Goal: Transaction & Acquisition: Purchase product/service

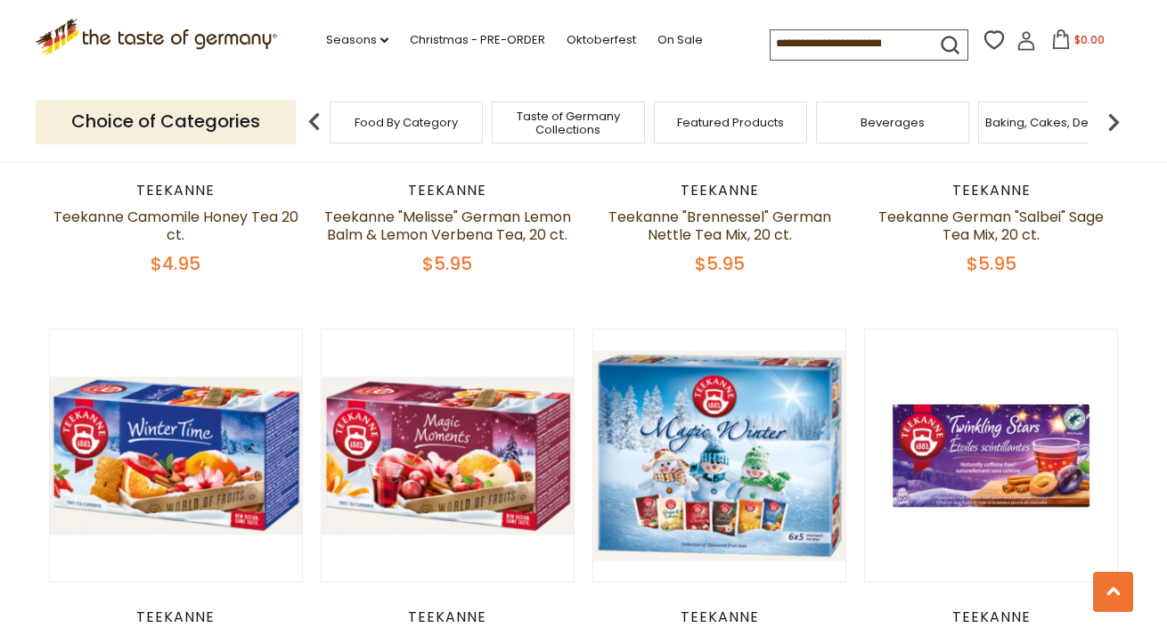
scroll to position [1701, 0]
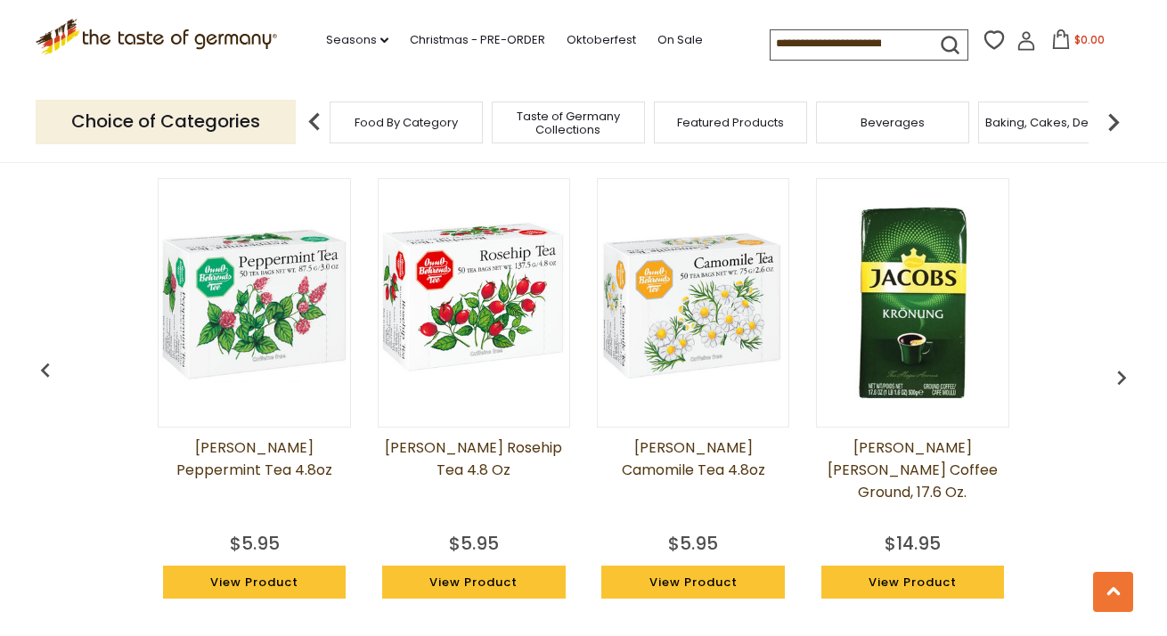
scroll to position [1196, 0]
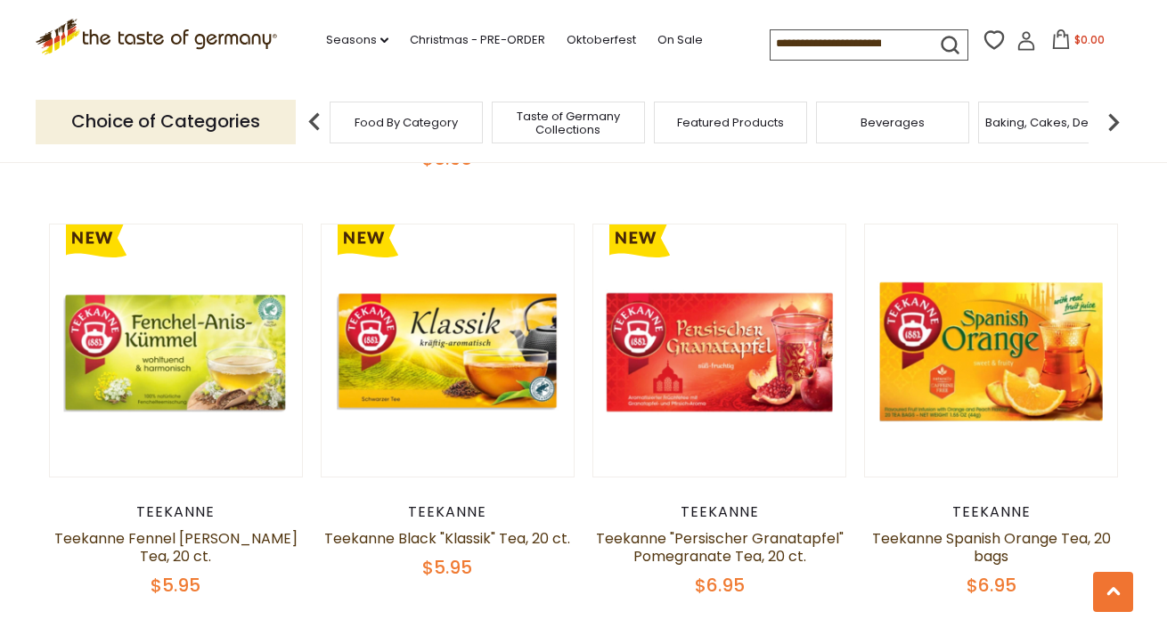
scroll to position [3128, 0]
